Goal: Task Accomplishment & Management: Use online tool/utility

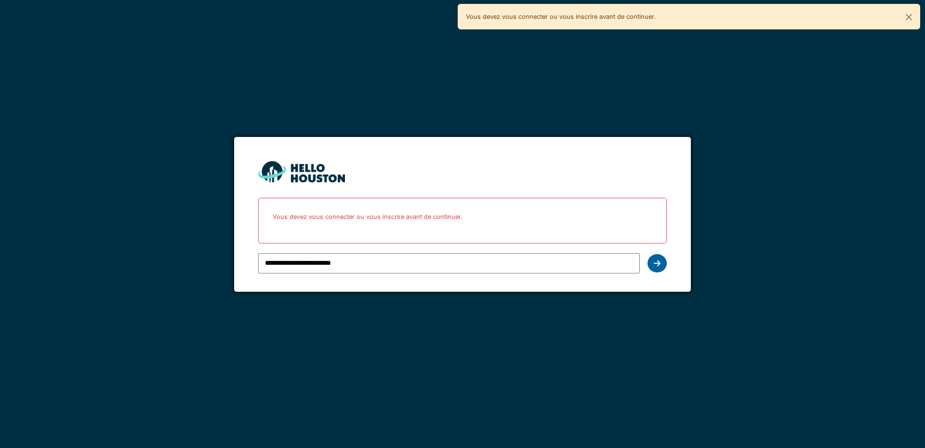
click at [653, 262] on div at bounding box center [657, 263] width 19 height 18
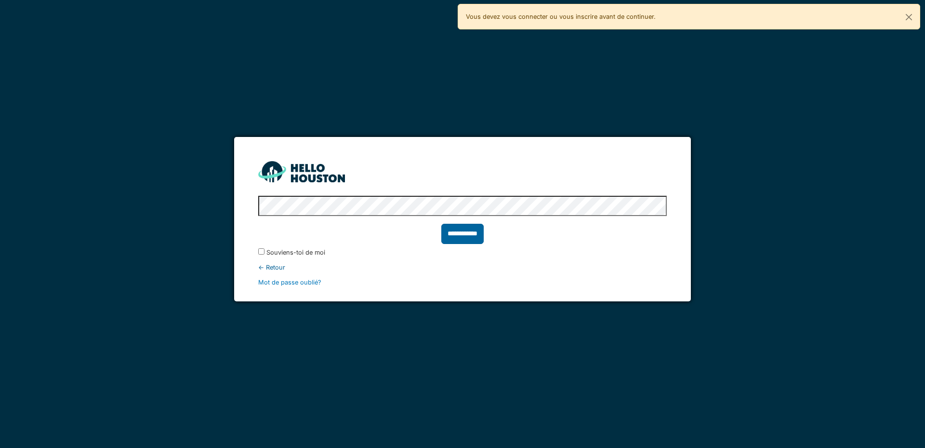
click at [469, 236] on input "**********" at bounding box center [463, 234] width 42 height 20
type input "******"
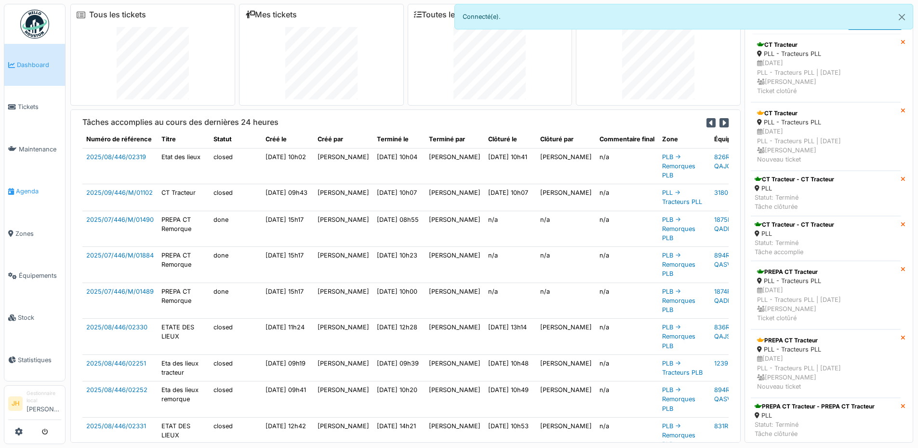
click at [28, 181] on link "Agenda" at bounding box center [34, 191] width 61 height 42
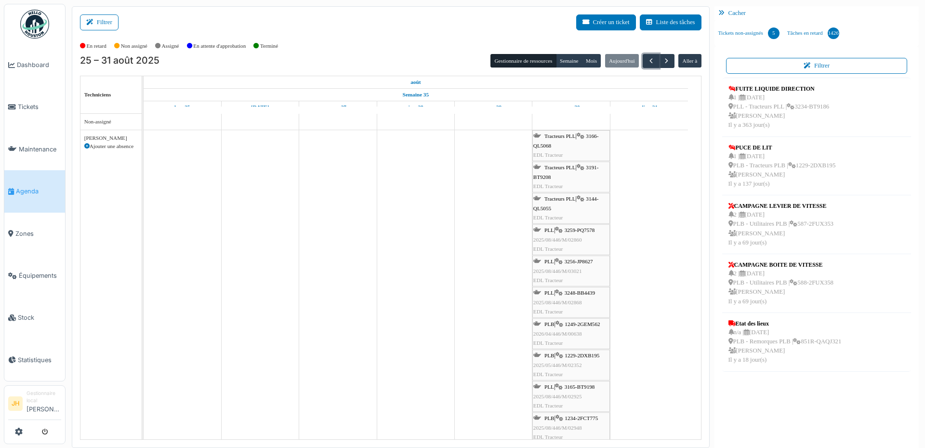
click at [647, 59] on span "button" at bounding box center [651, 61] width 8 height 8
click at [552, 136] on span "Tracteurs PLL" at bounding box center [560, 136] width 31 height 6
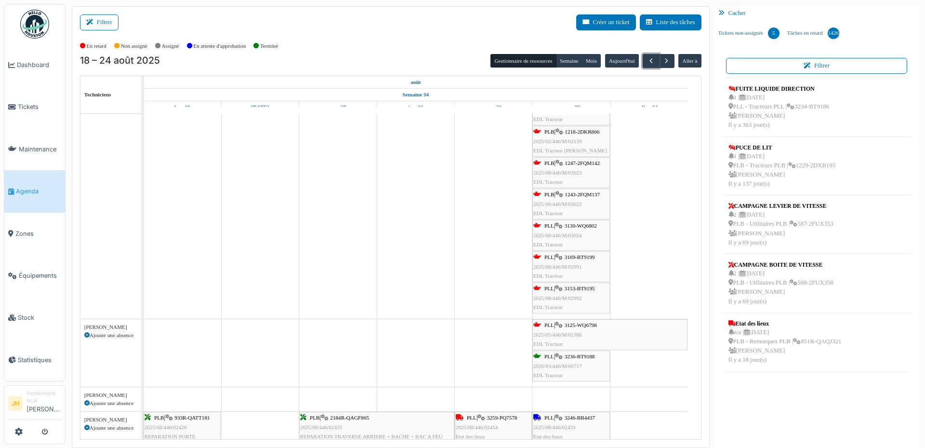
scroll to position [193, 0]
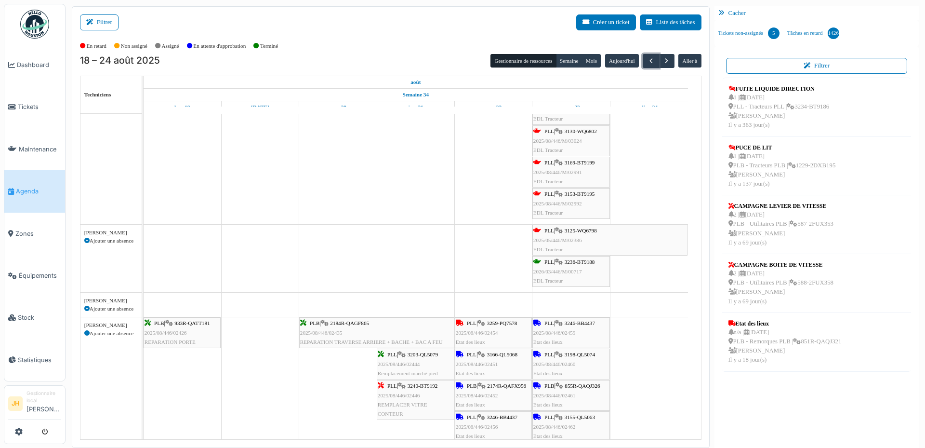
click at [570, 231] on span "3125-WQ6798" at bounding box center [581, 231] width 32 height 6
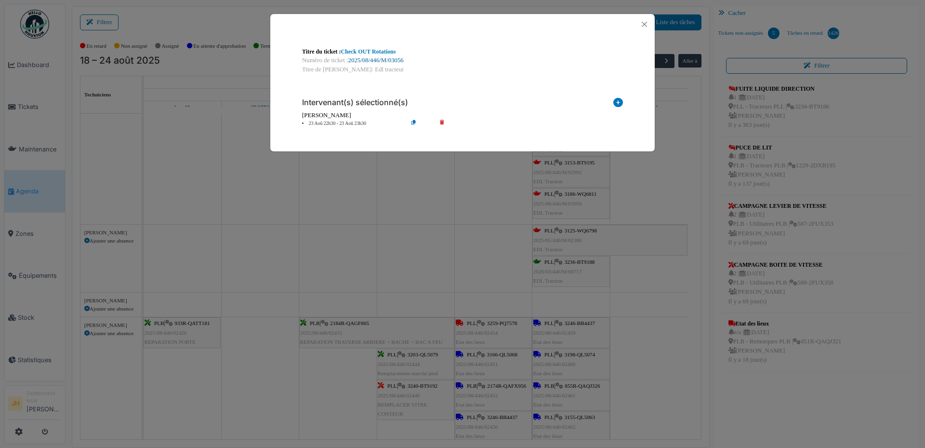
click at [382, 57] on link "2025/08/446/M/03056" at bounding box center [375, 60] width 55 height 7
click at [649, 23] on button "Close" at bounding box center [644, 24] width 13 height 13
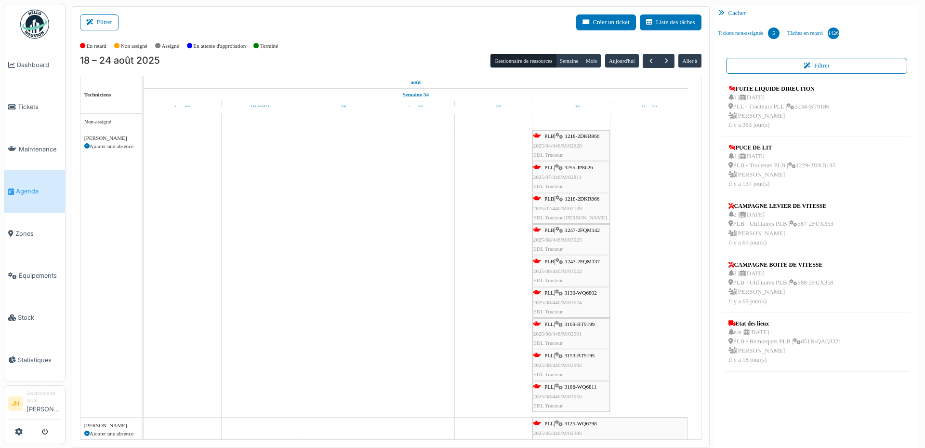
scroll to position [145, 0]
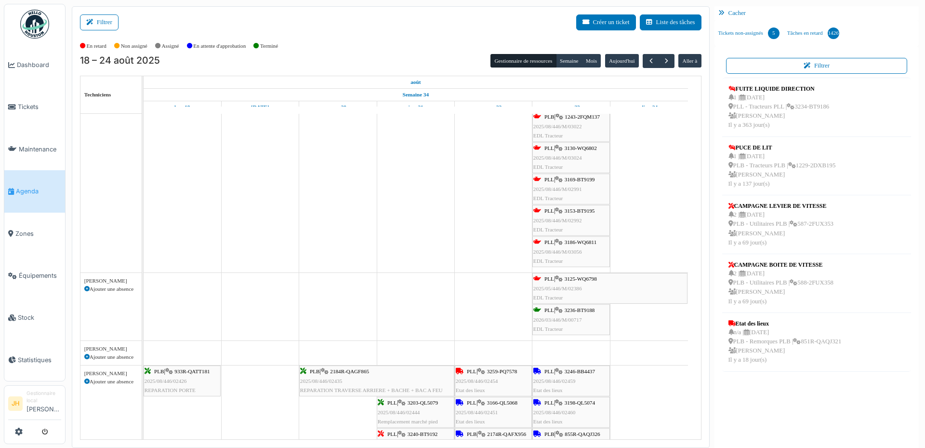
click at [585, 278] on span "3125-WQ6798" at bounding box center [581, 279] width 32 height 6
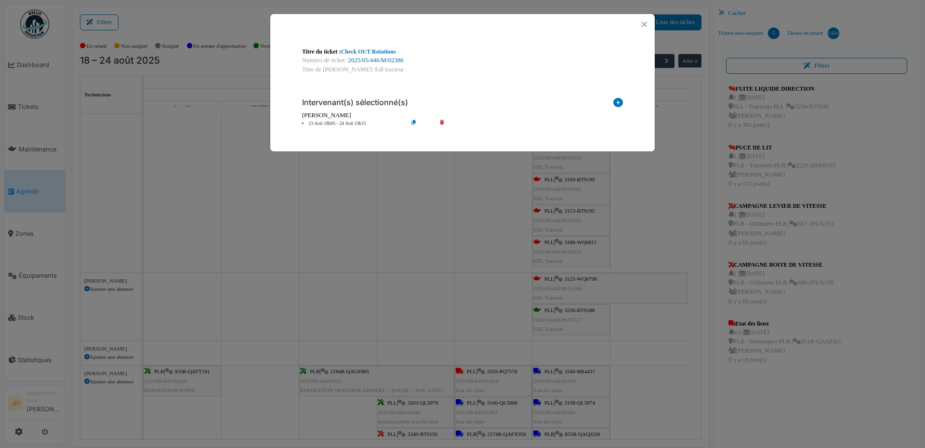
click at [376, 57] on link "2025/05/446/M/02386" at bounding box center [375, 60] width 55 height 7
click at [641, 23] on button "Close" at bounding box center [644, 24] width 13 height 13
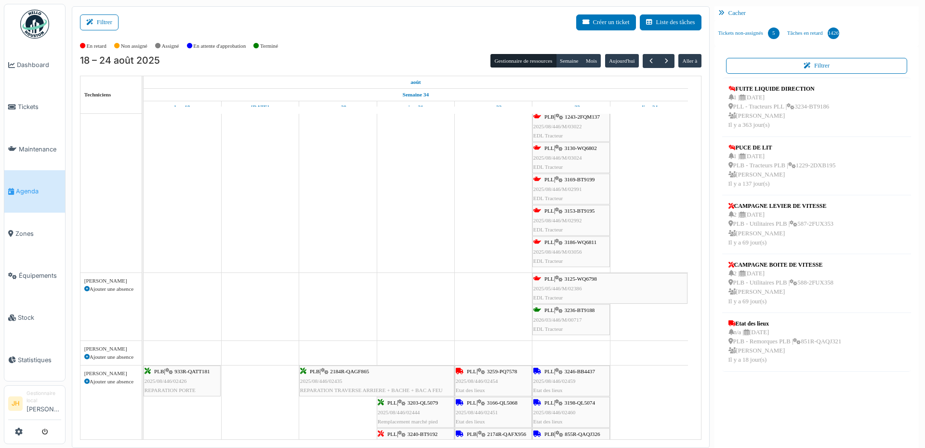
click at [44, 180] on link "Agenda" at bounding box center [34, 191] width 61 height 42
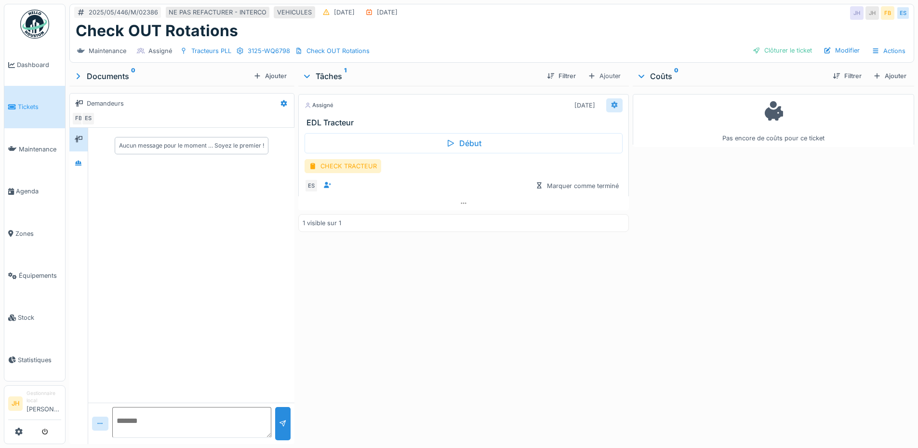
click at [611, 107] on icon at bounding box center [615, 105] width 8 height 6
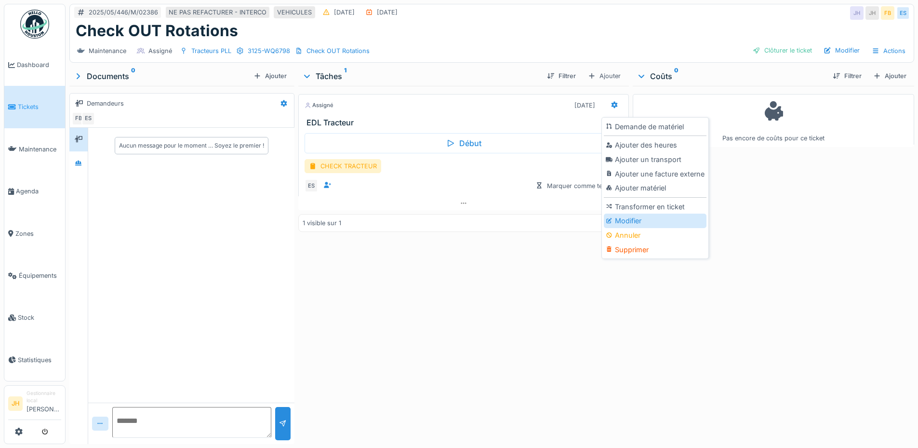
click at [637, 220] on div "Modifier" at bounding box center [655, 221] width 103 height 14
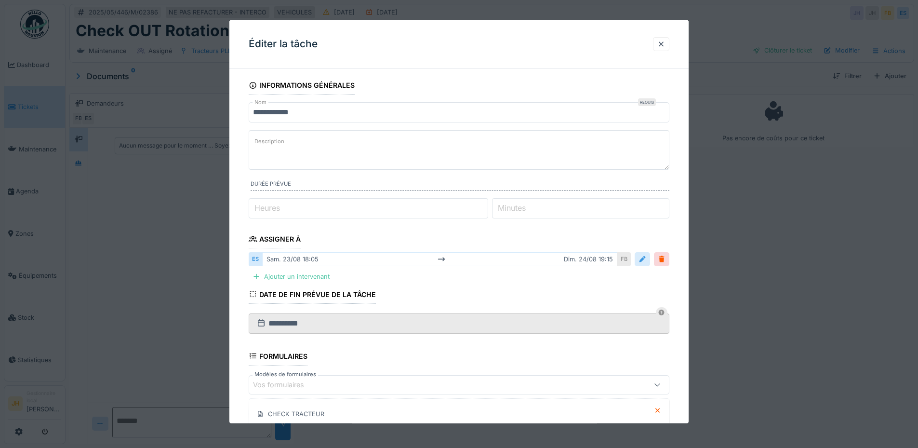
click at [646, 259] on div at bounding box center [643, 258] width 8 height 9
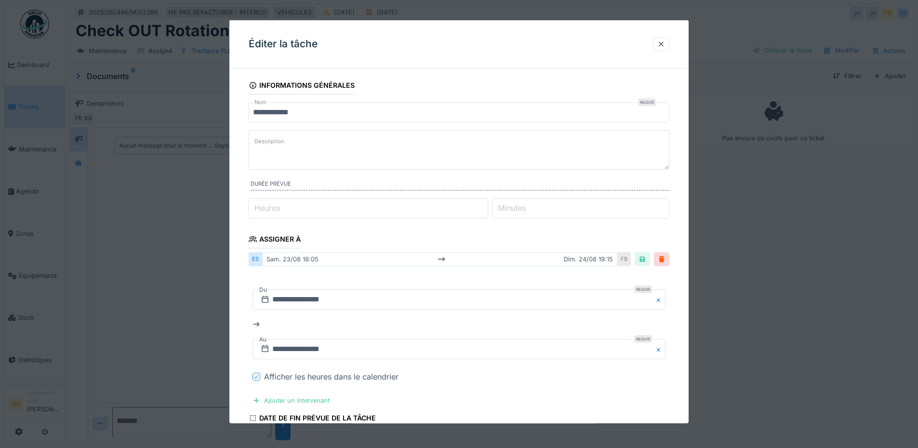
click at [256, 375] on icon at bounding box center [257, 376] width 6 height 5
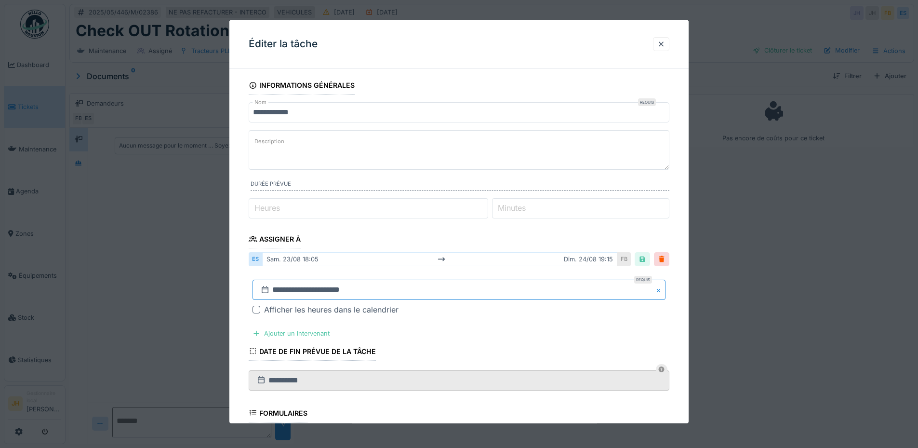
click at [304, 286] on input "**********" at bounding box center [459, 290] width 413 height 20
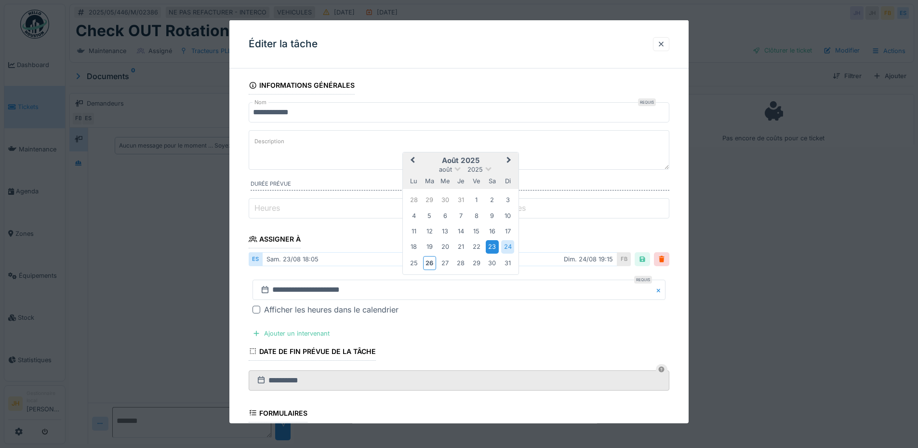
click at [496, 244] on div "23" at bounding box center [492, 246] width 13 height 13
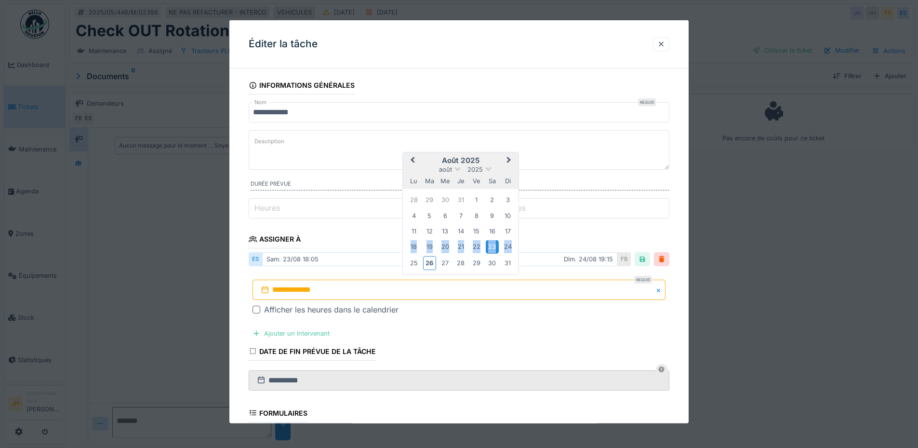
click at [496, 244] on div "23" at bounding box center [492, 246] width 13 height 13
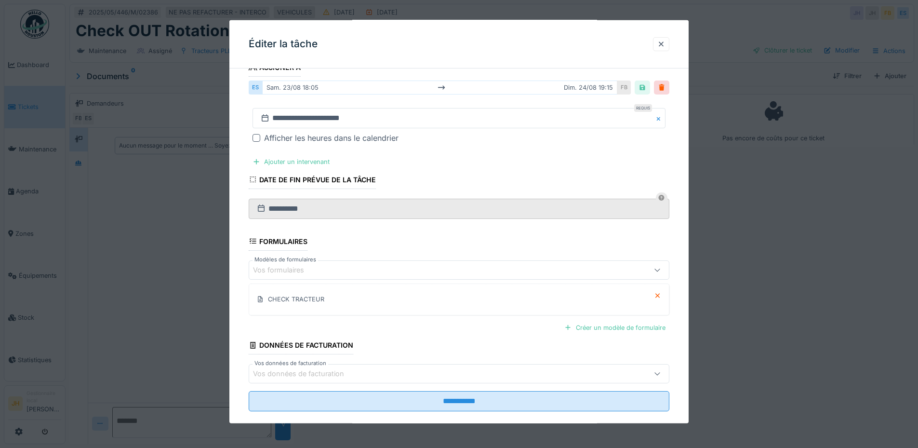
scroll to position [187, 0]
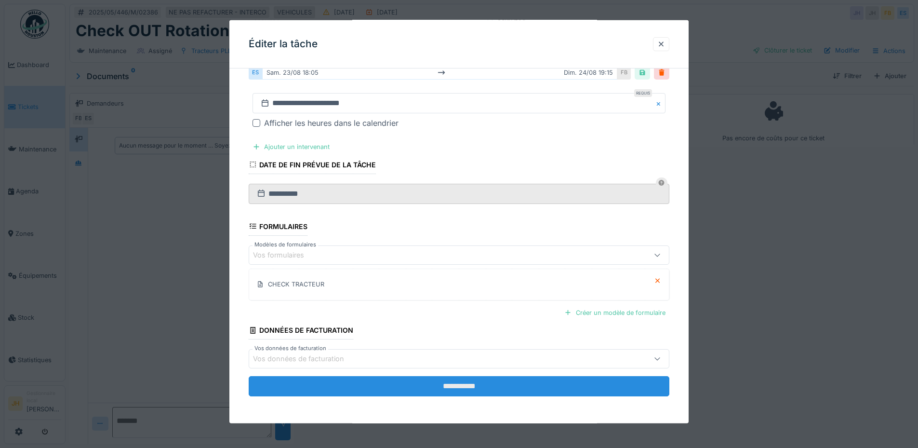
click at [455, 382] on input "**********" at bounding box center [459, 386] width 421 height 20
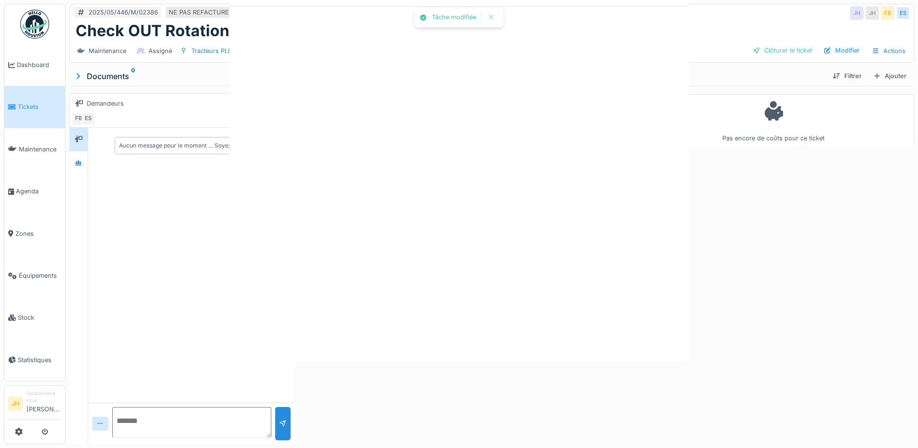
scroll to position [0, 0]
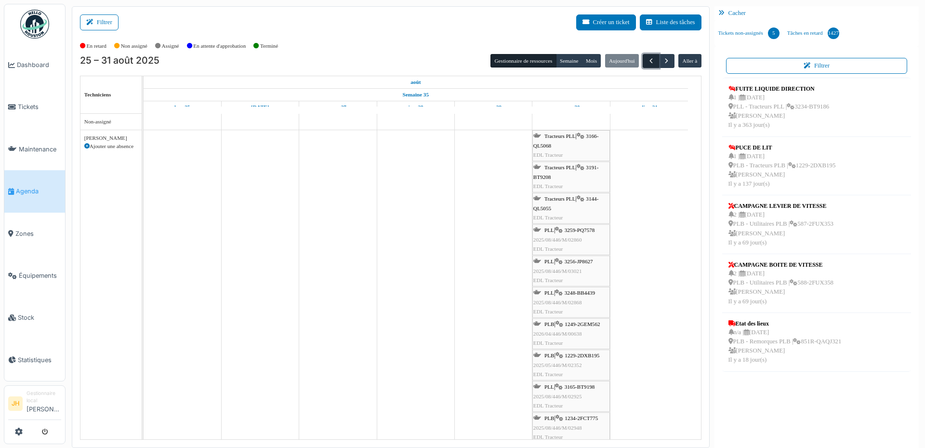
click at [647, 59] on span "button" at bounding box center [651, 61] width 8 height 8
